Goal: Check status: Check status

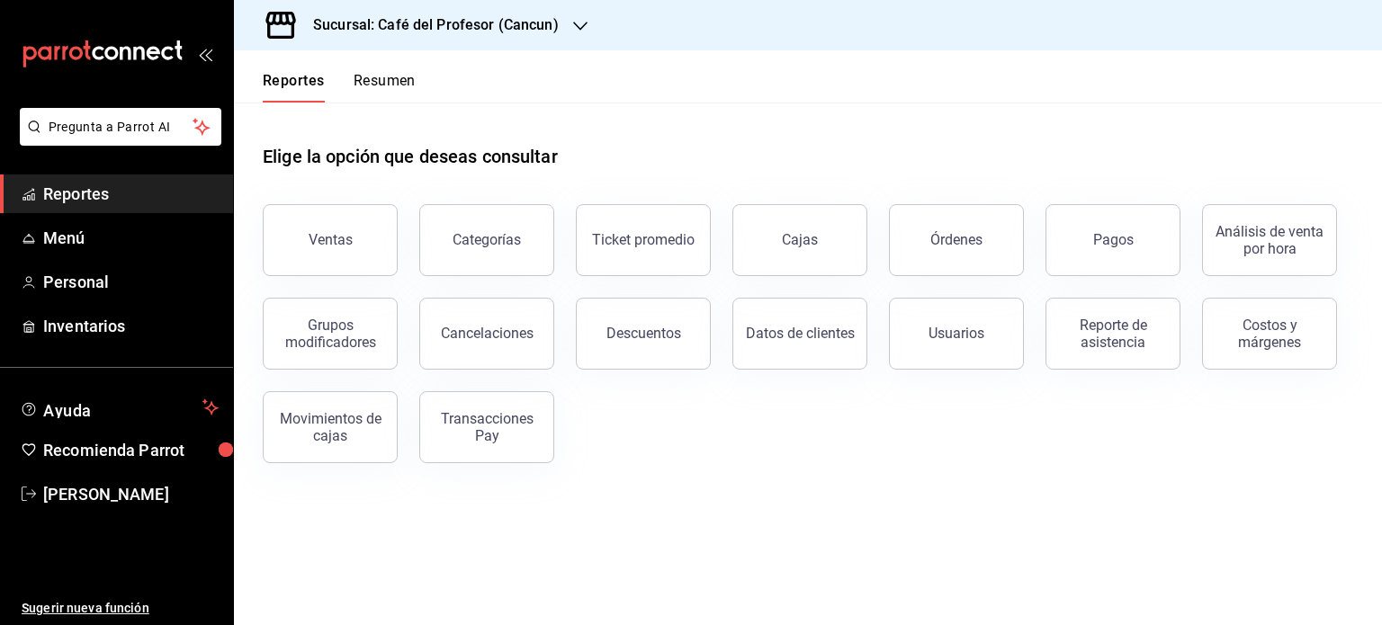
click at [394, 72] on button "Resumen" at bounding box center [385, 87] width 62 height 31
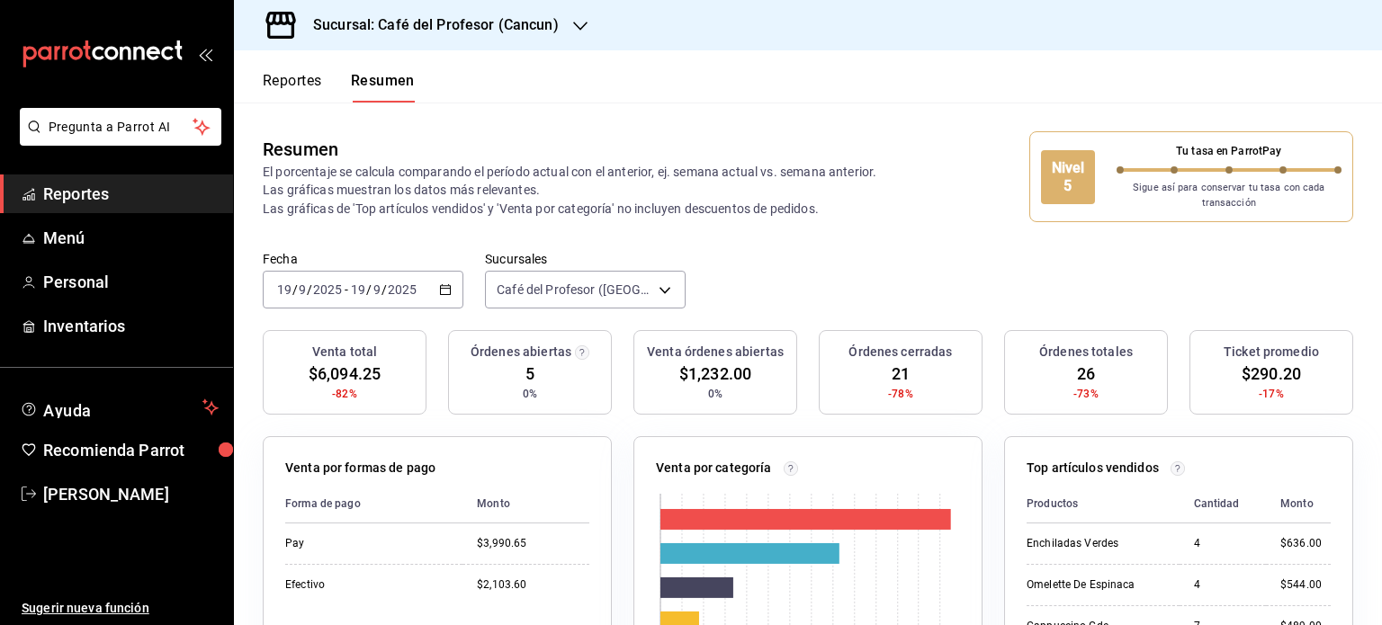
click at [573, 26] on icon "button" at bounding box center [580, 26] width 14 height 14
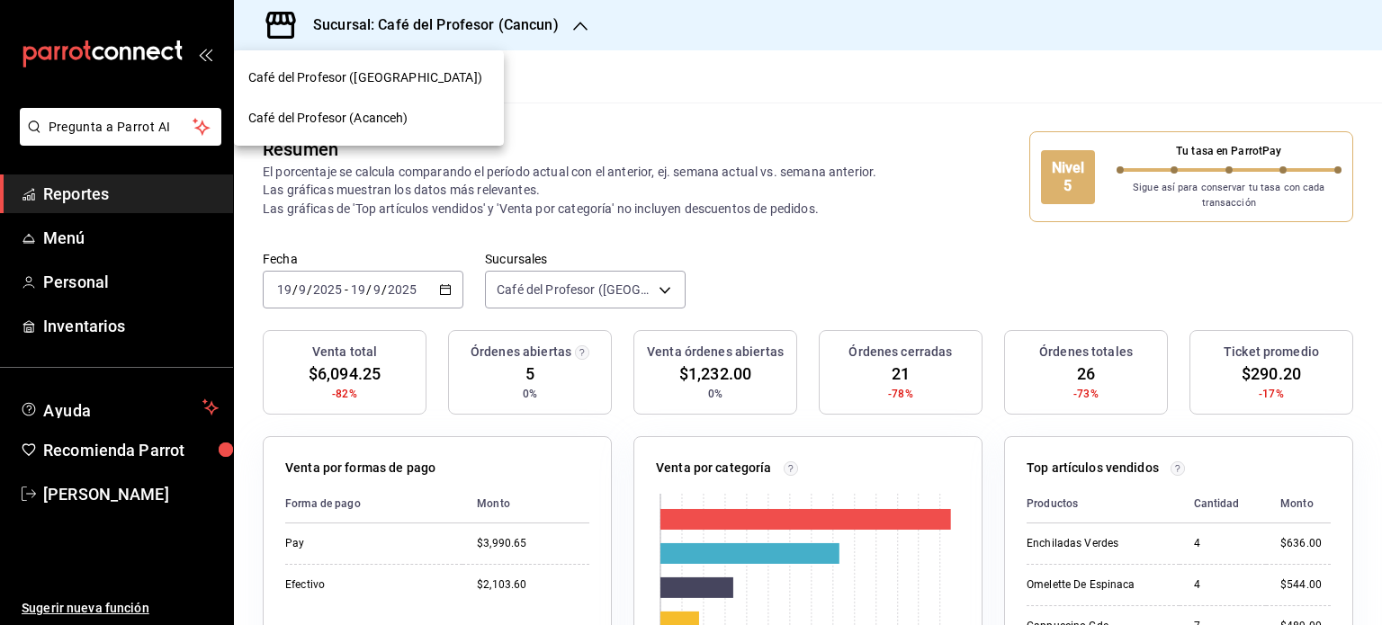
click at [432, 115] on div "Café del Profesor (Acanceh)" at bounding box center [368, 118] width 241 height 19
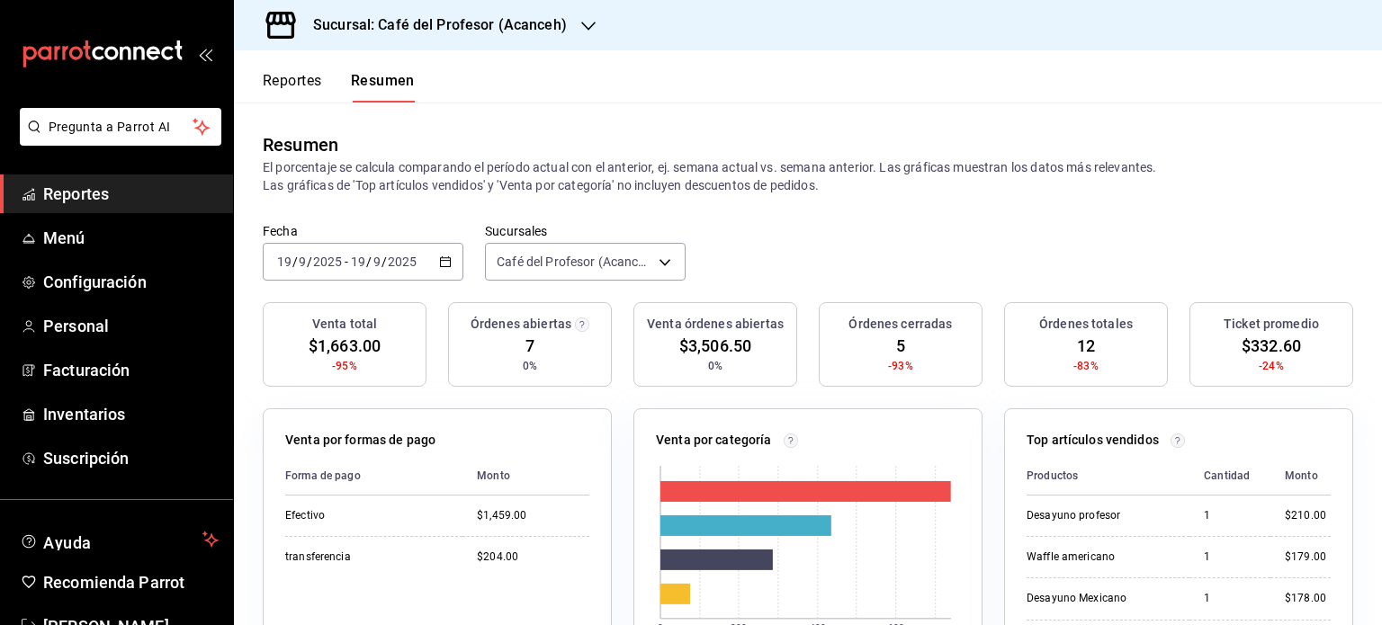
click at [581, 23] on icon "button" at bounding box center [588, 26] width 14 height 14
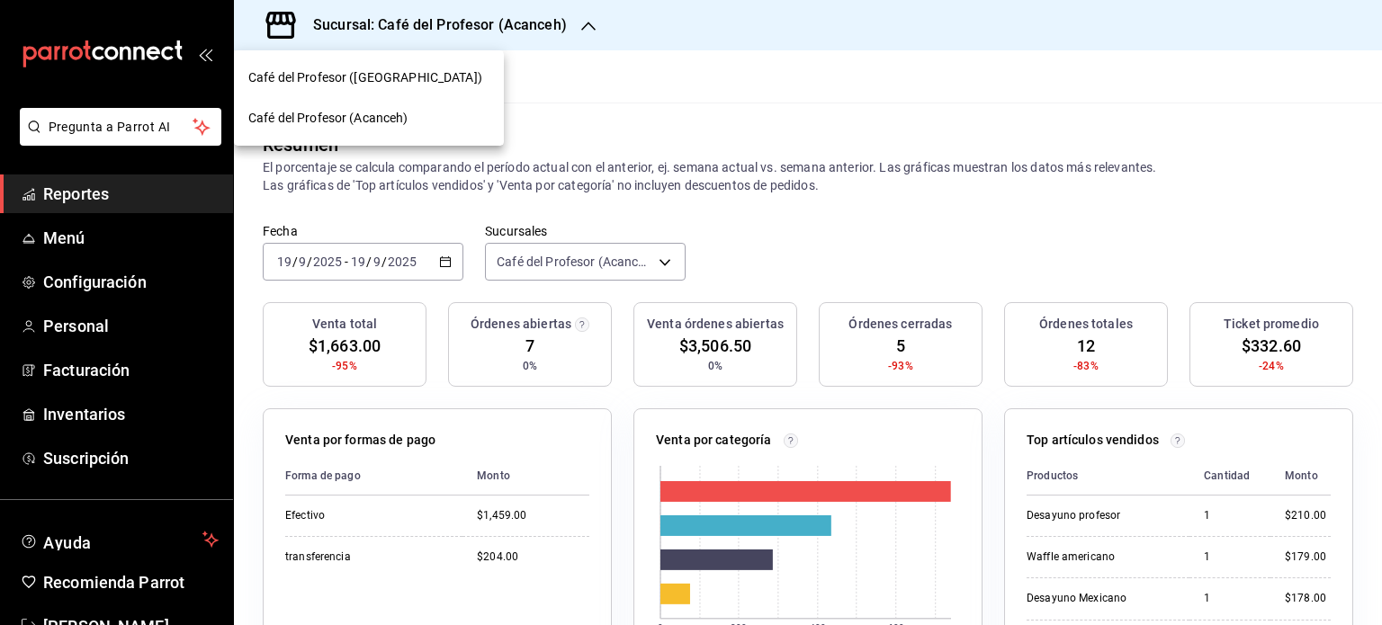
click at [418, 76] on div "Café del Profesor ([GEOGRAPHIC_DATA])" at bounding box center [368, 77] width 241 height 19
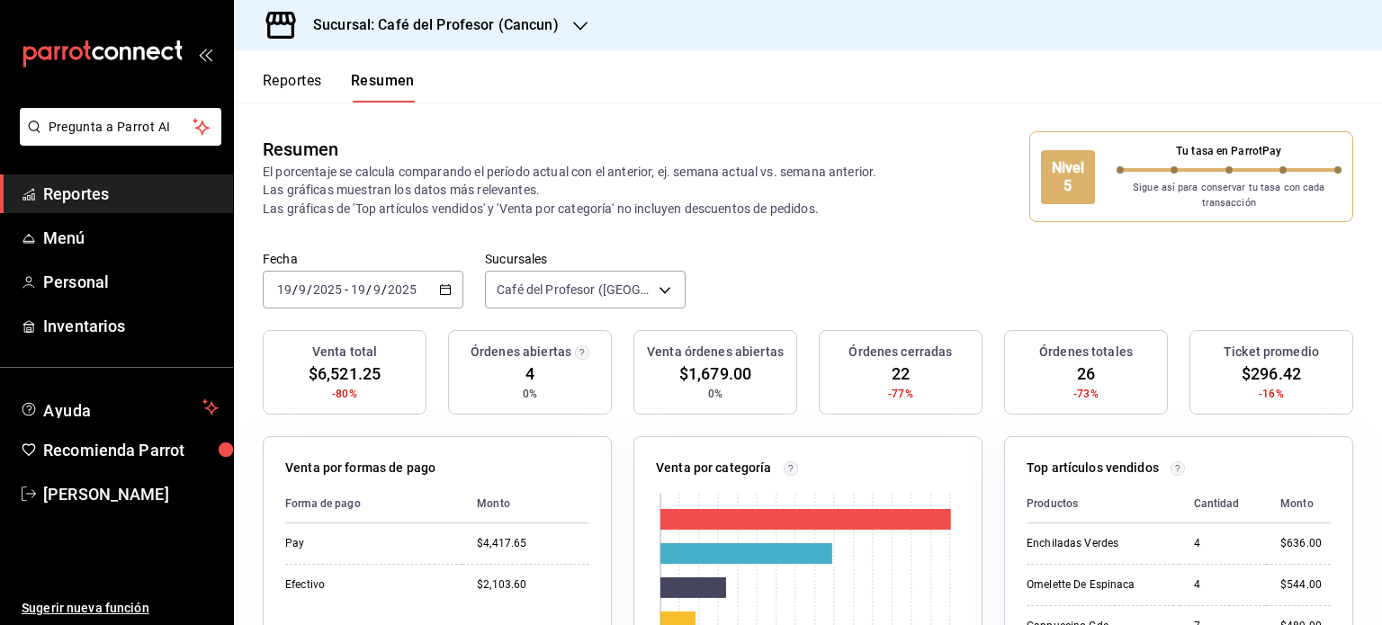
click at [574, 29] on icon "button" at bounding box center [580, 26] width 14 height 14
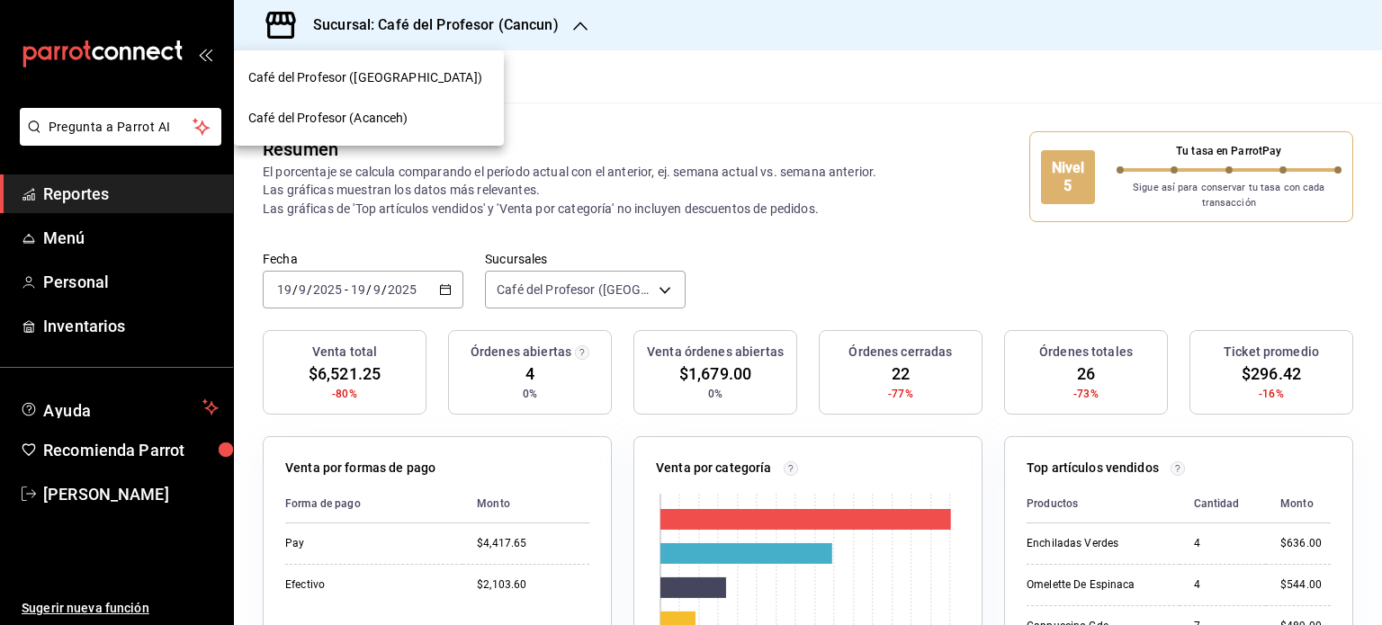
click at [427, 117] on div "Café del Profesor (Acanceh)" at bounding box center [368, 118] width 241 height 19
